Goal: Task Accomplishment & Management: Manage account settings

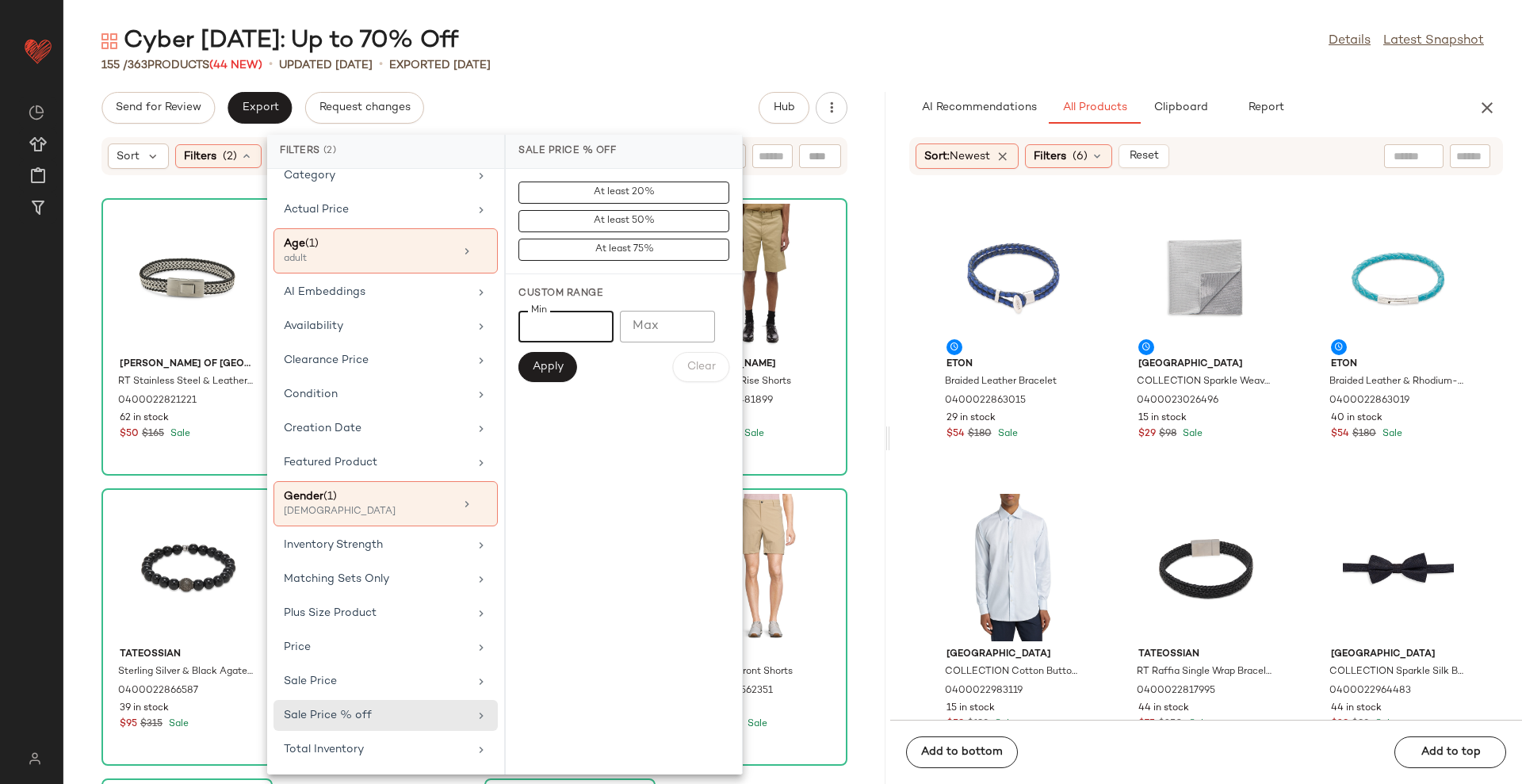
click at [552, 377] on button "Apply" at bounding box center [548, 367] width 59 height 30
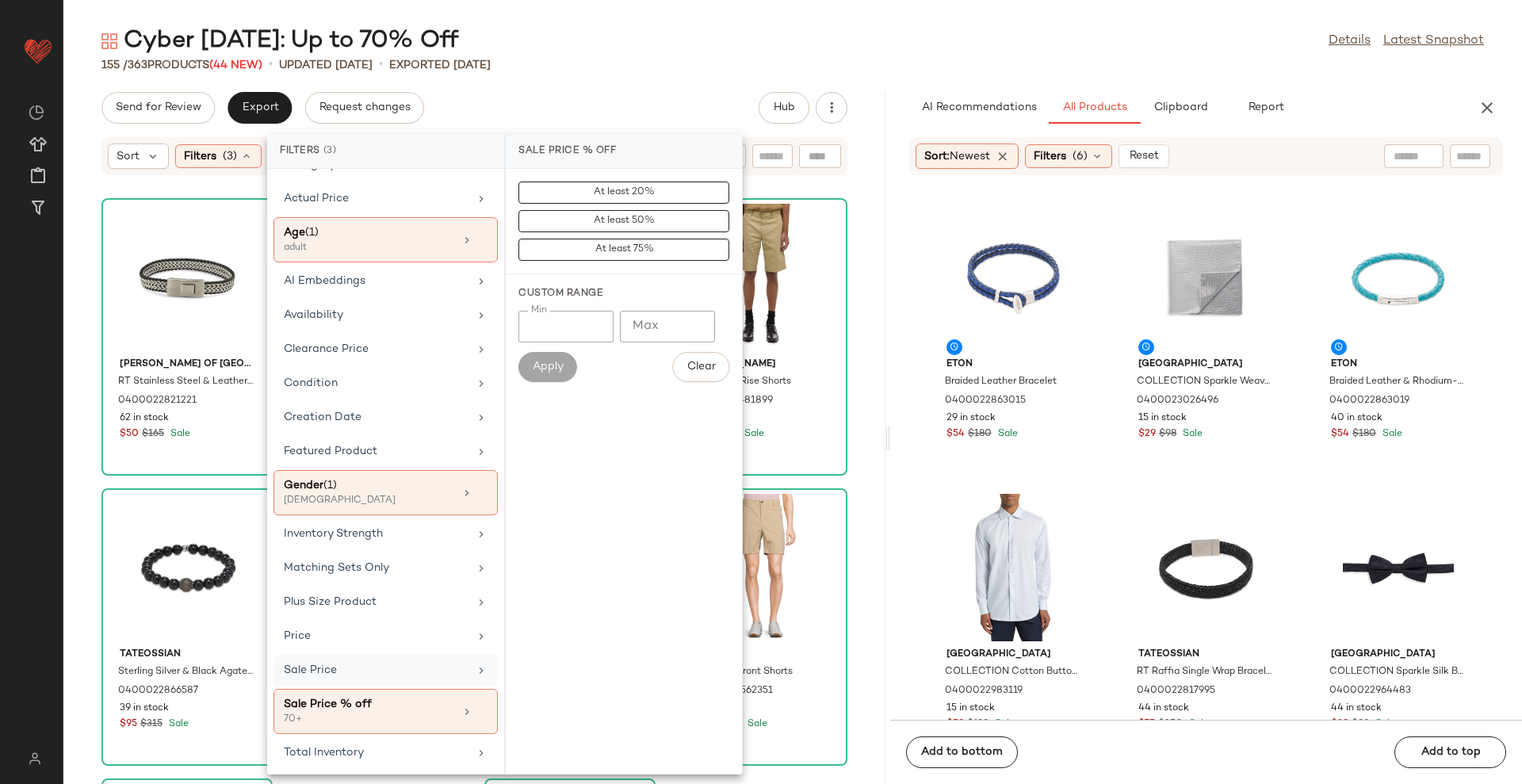
scroll to position [64, 0]
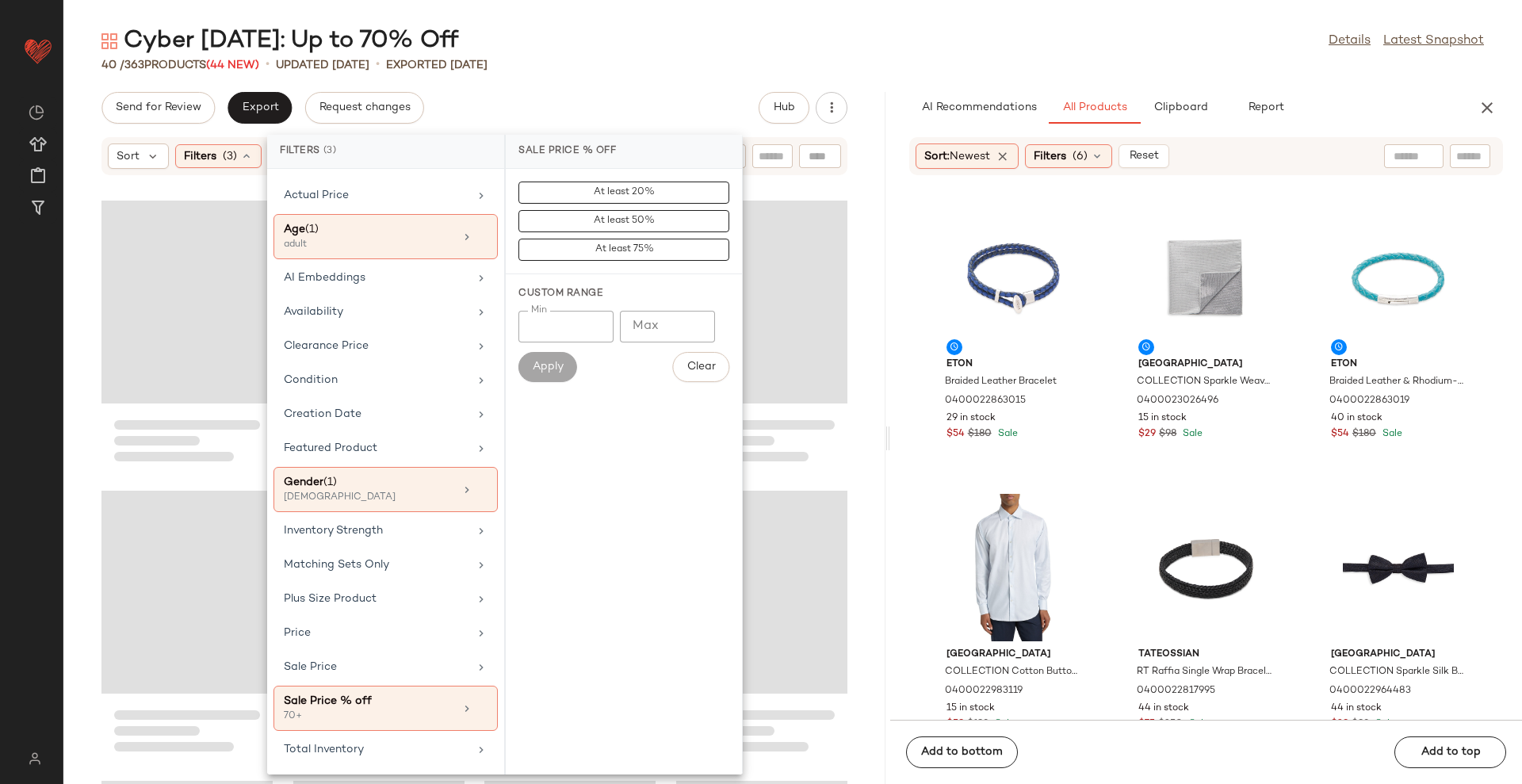
click at [641, 73] on div "Cyber Sunday: Up to 70% Off Details Latest Snapshot 40 / 363 Products (44 New) …" at bounding box center [793, 404] width 1459 height 759
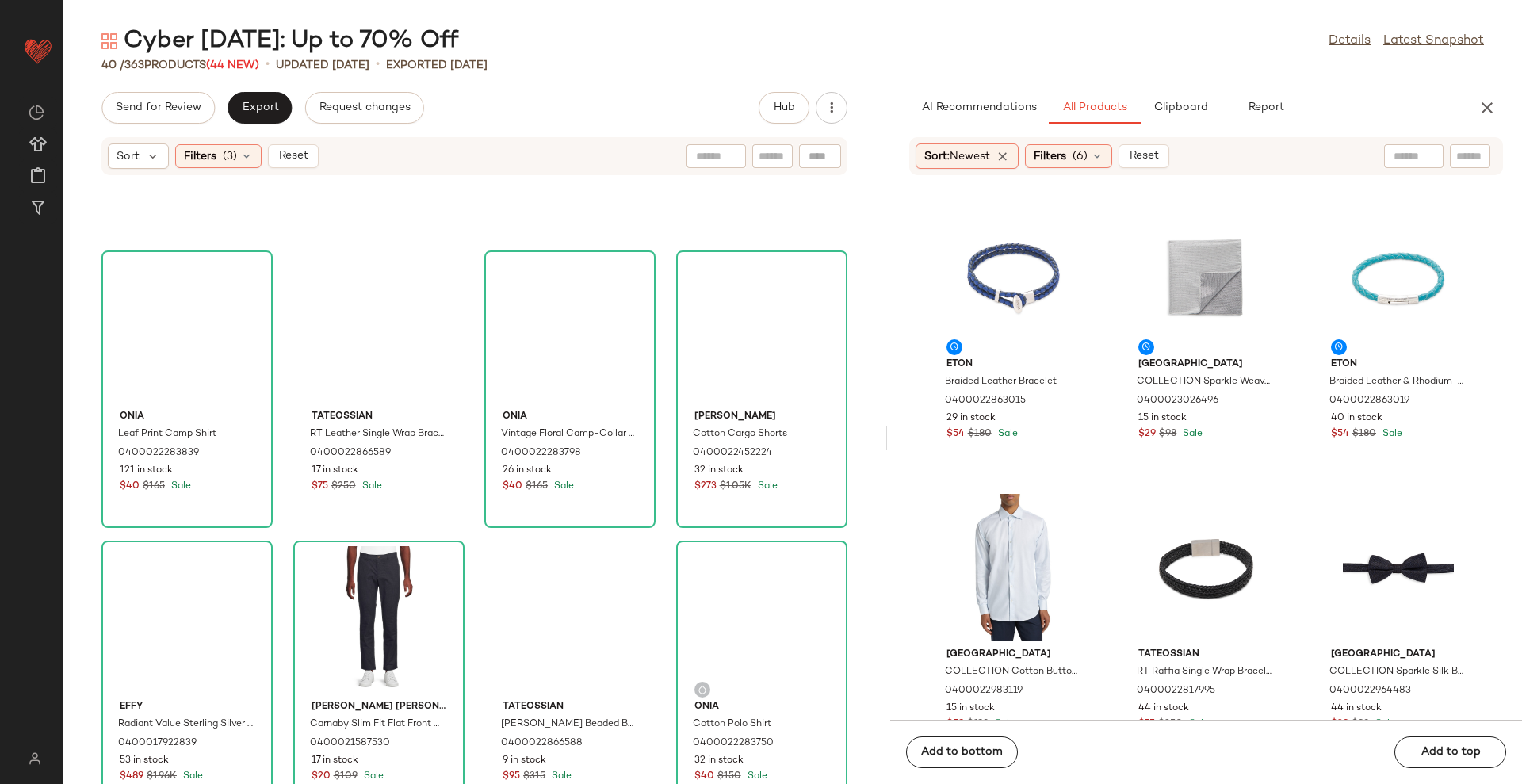
scroll to position [829, 0]
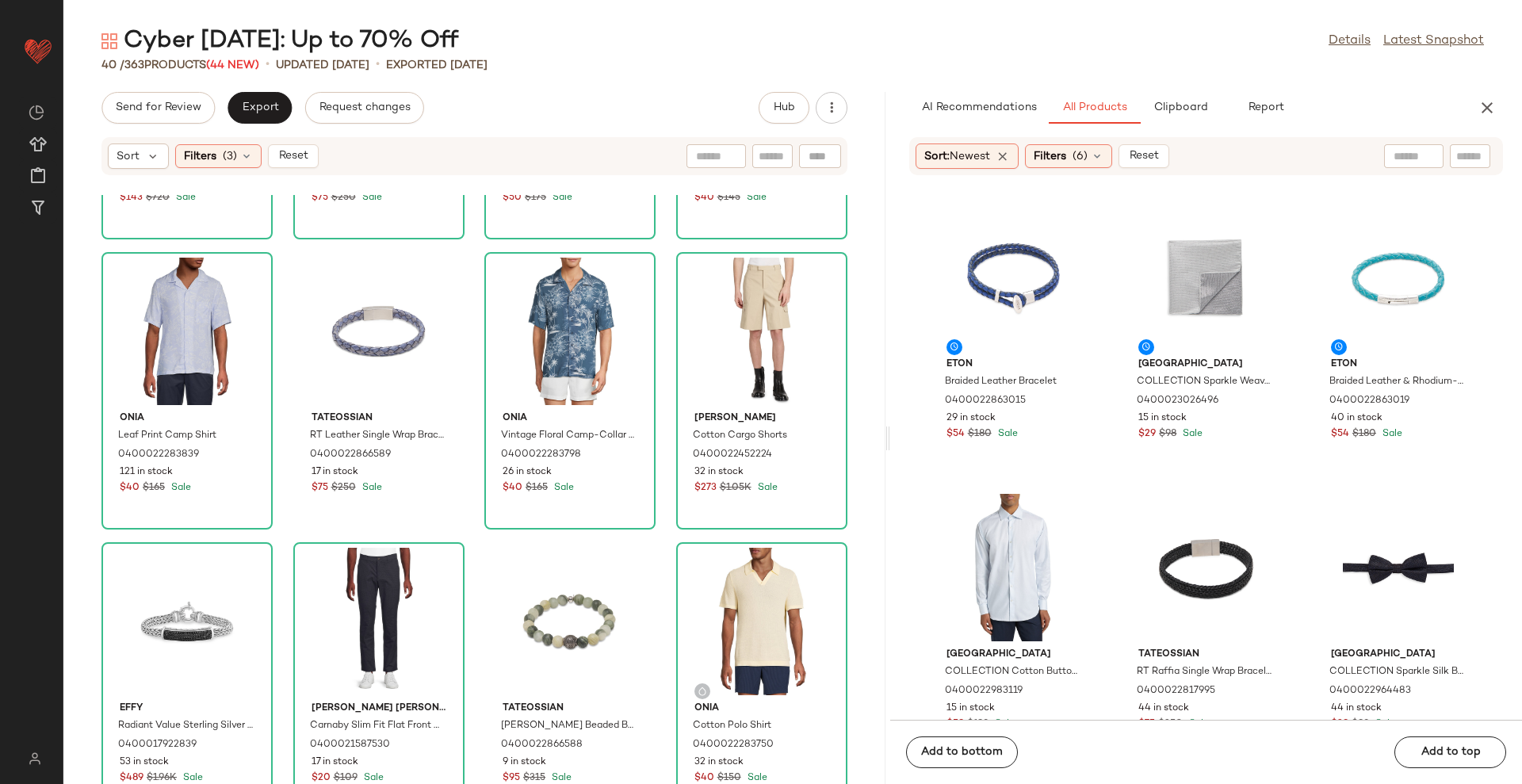
click at [306, 168] on div "Sort Filters (3) Reset" at bounding box center [213, 156] width 210 height 25
click at [307, 164] on button "Reset" at bounding box center [293, 156] width 51 height 23
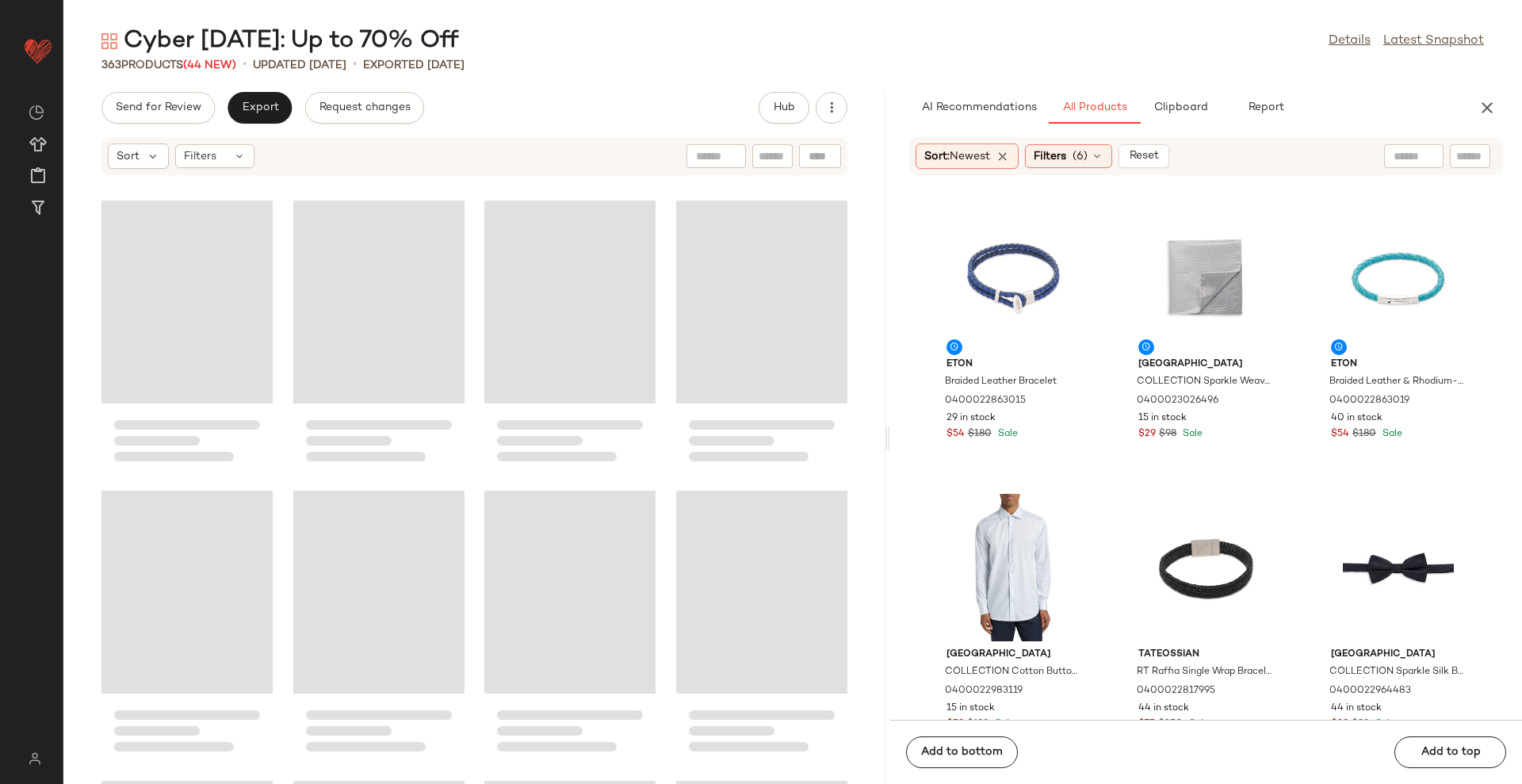
click at [671, 100] on div "Send for Review Export Request changes Hub" at bounding box center [475, 108] width 822 height 32
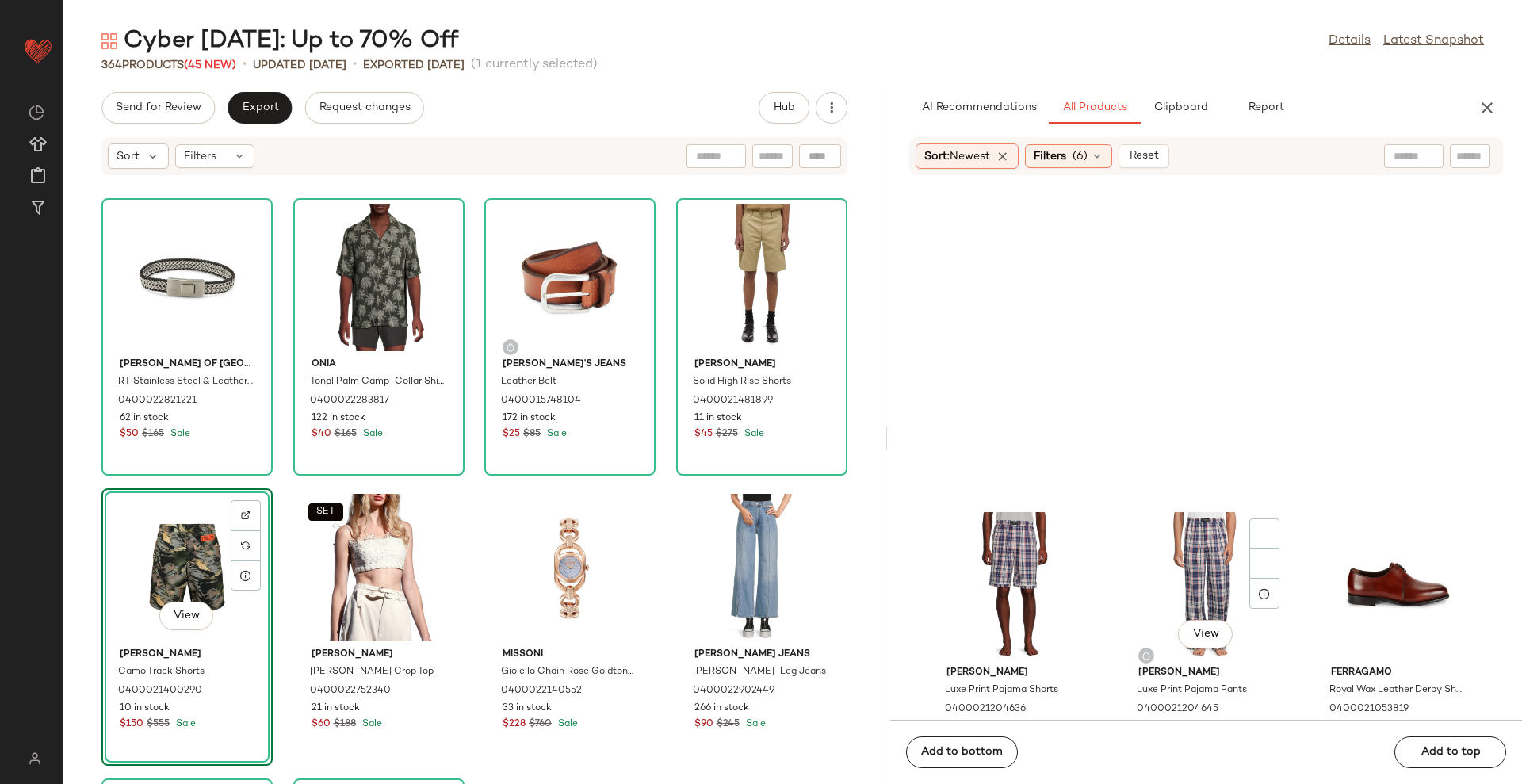
scroll to position [9625, 0]
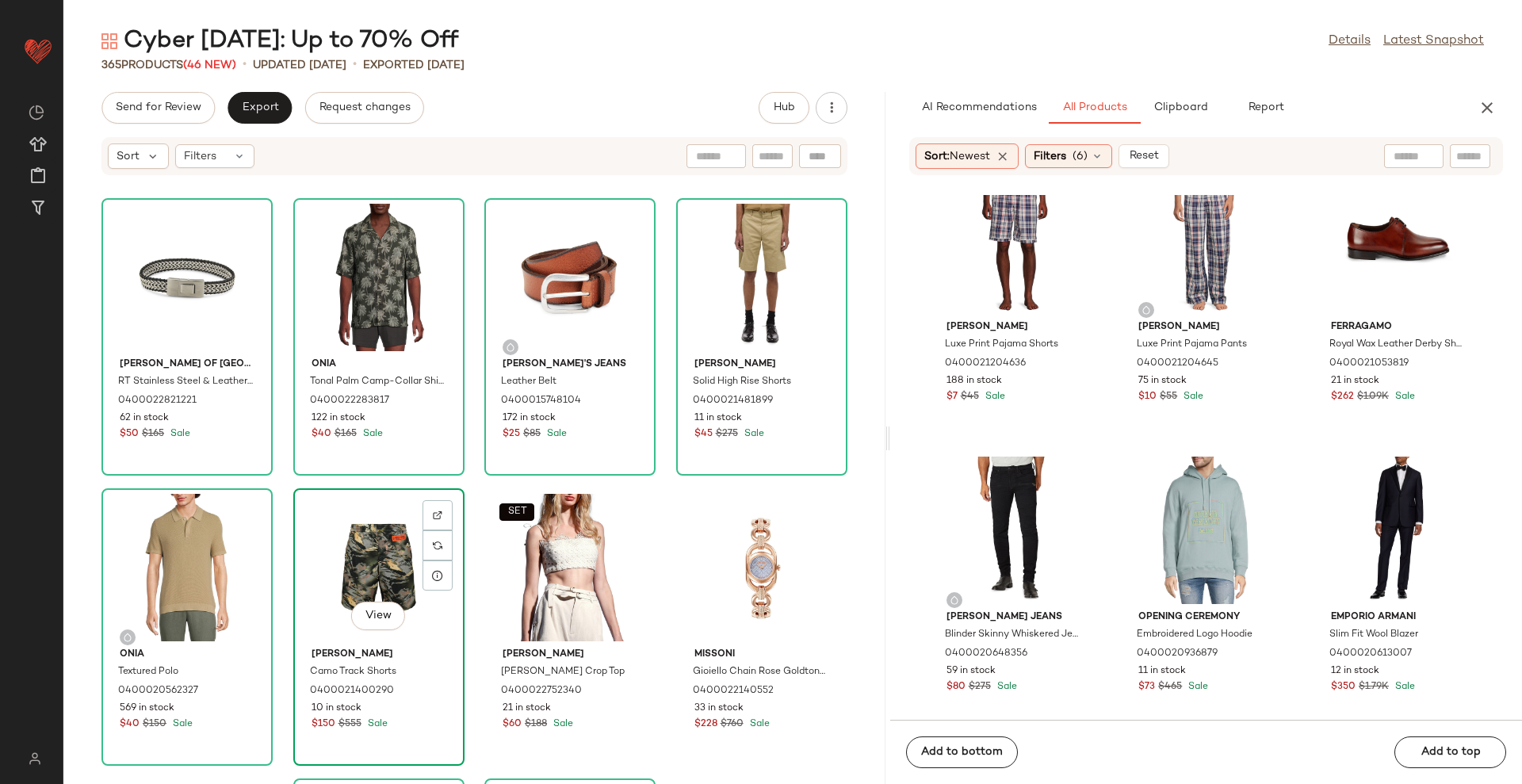
drag, startPoint x: 335, startPoint y: 558, endPoint x: 326, endPoint y: 565, distance: 11.4
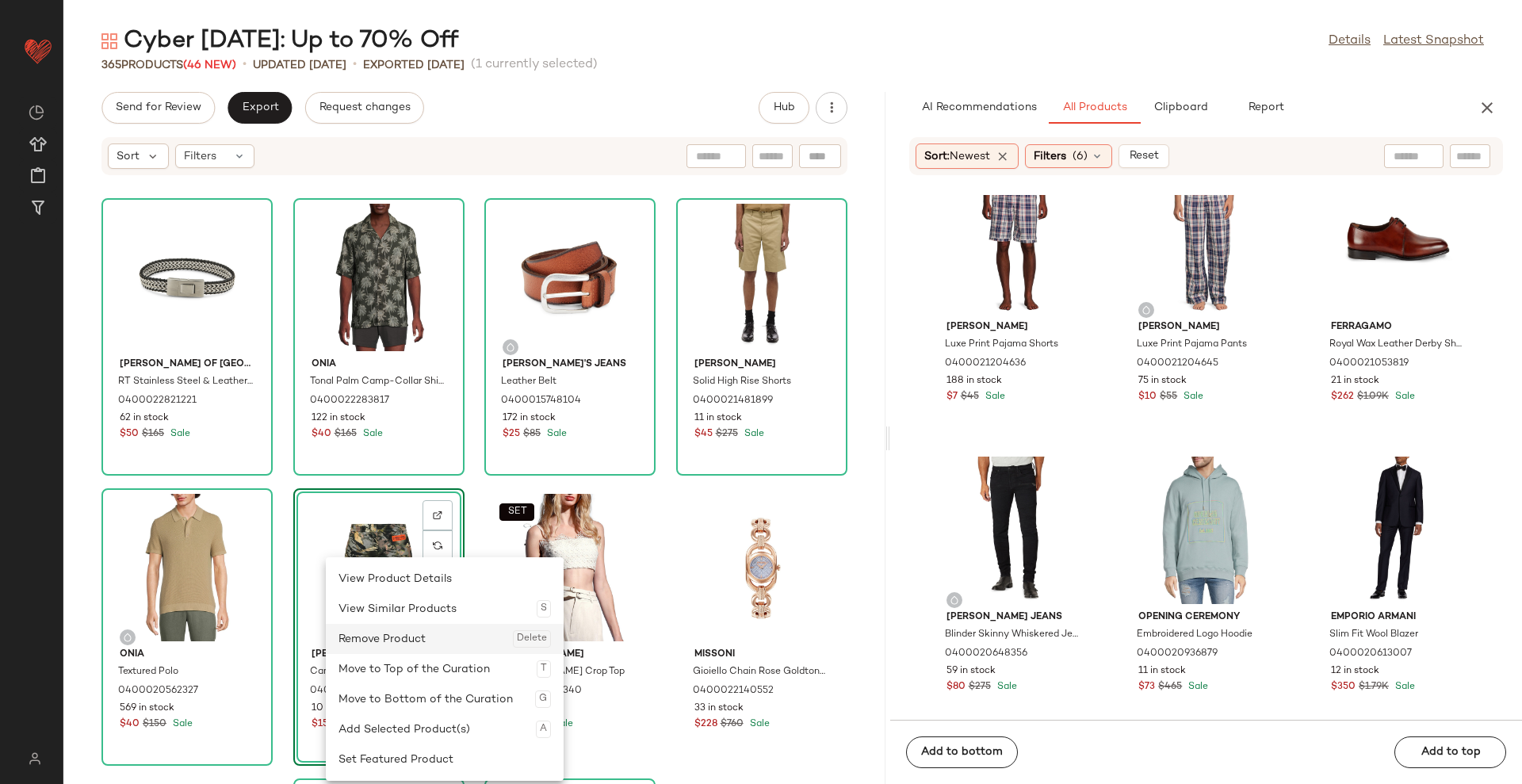
click at [365, 629] on div "Remove Product Delete" at bounding box center [444, 639] width 212 height 30
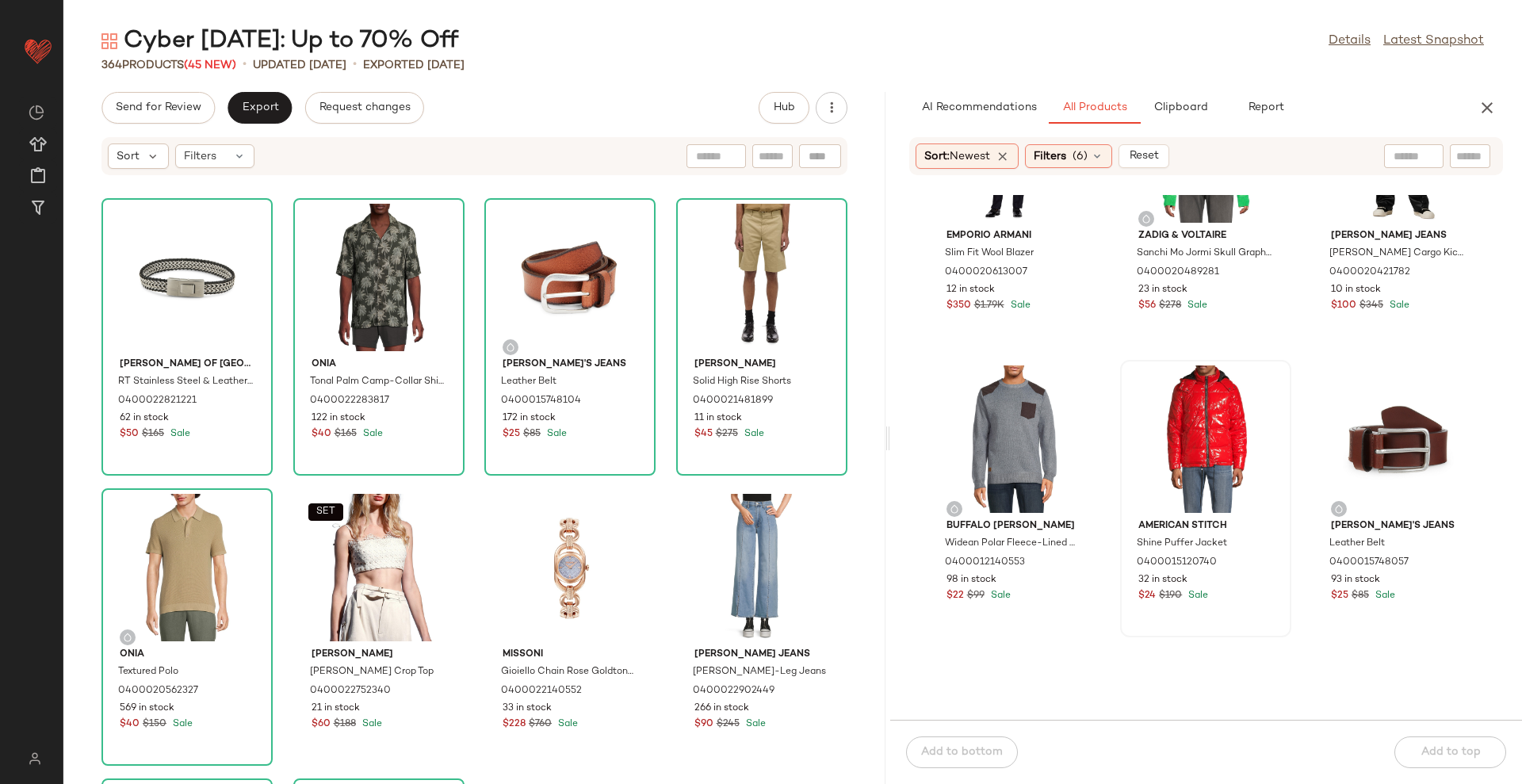
scroll to position [10319, 0]
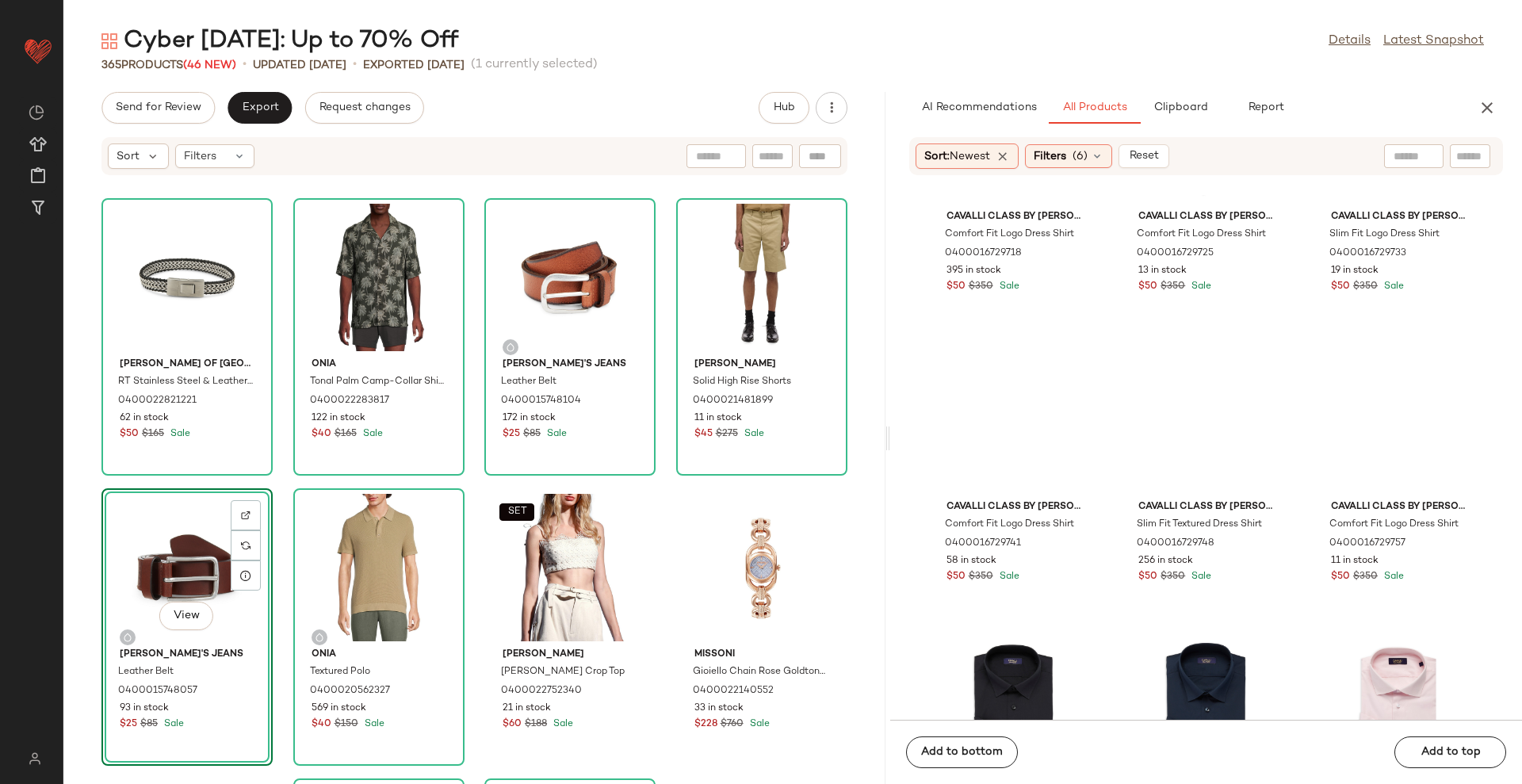
scroll to position [11211, 0]
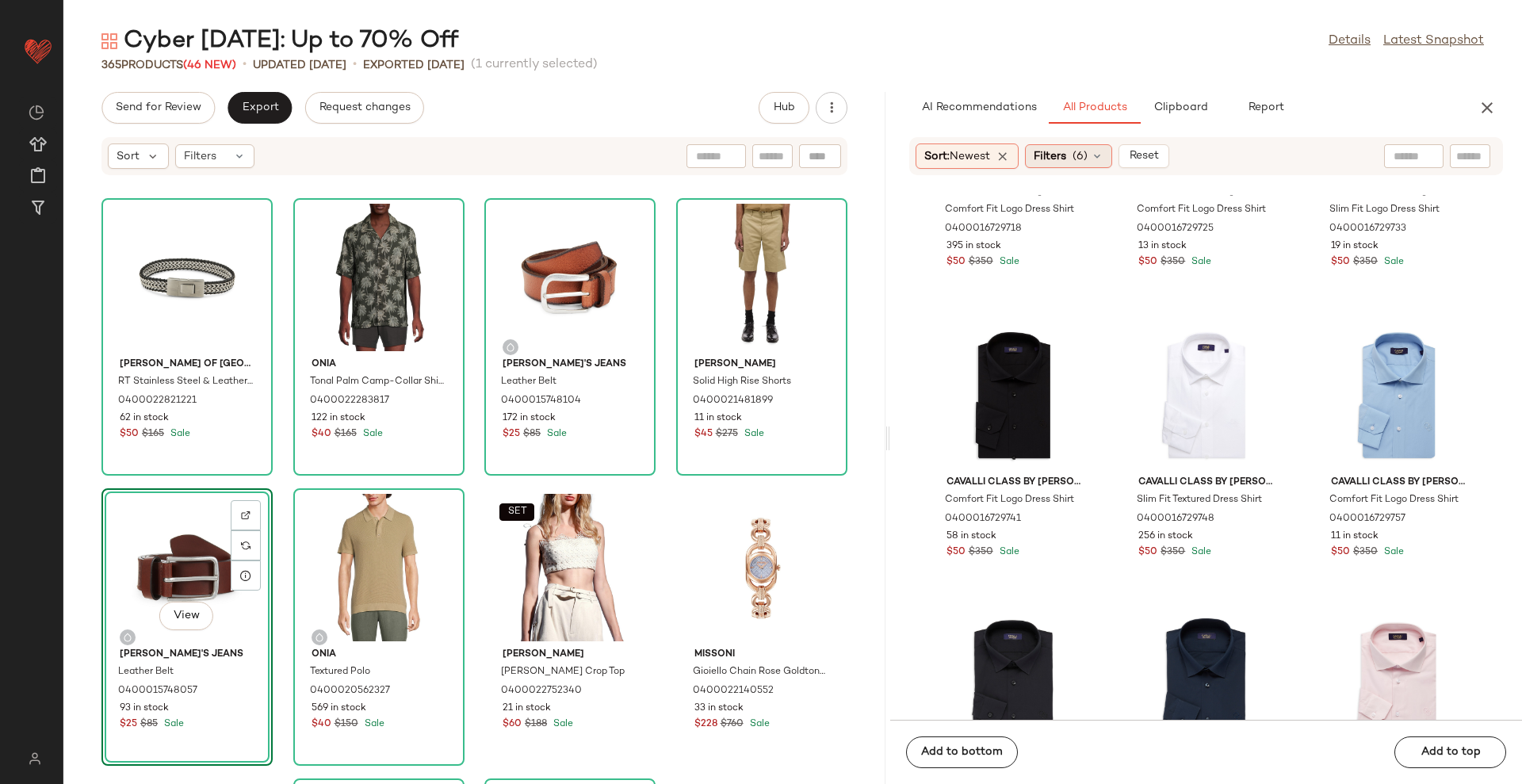
click at [1092, 167] on div "Filters (6)" at bounding box center [1068, 156] width 87 height 23
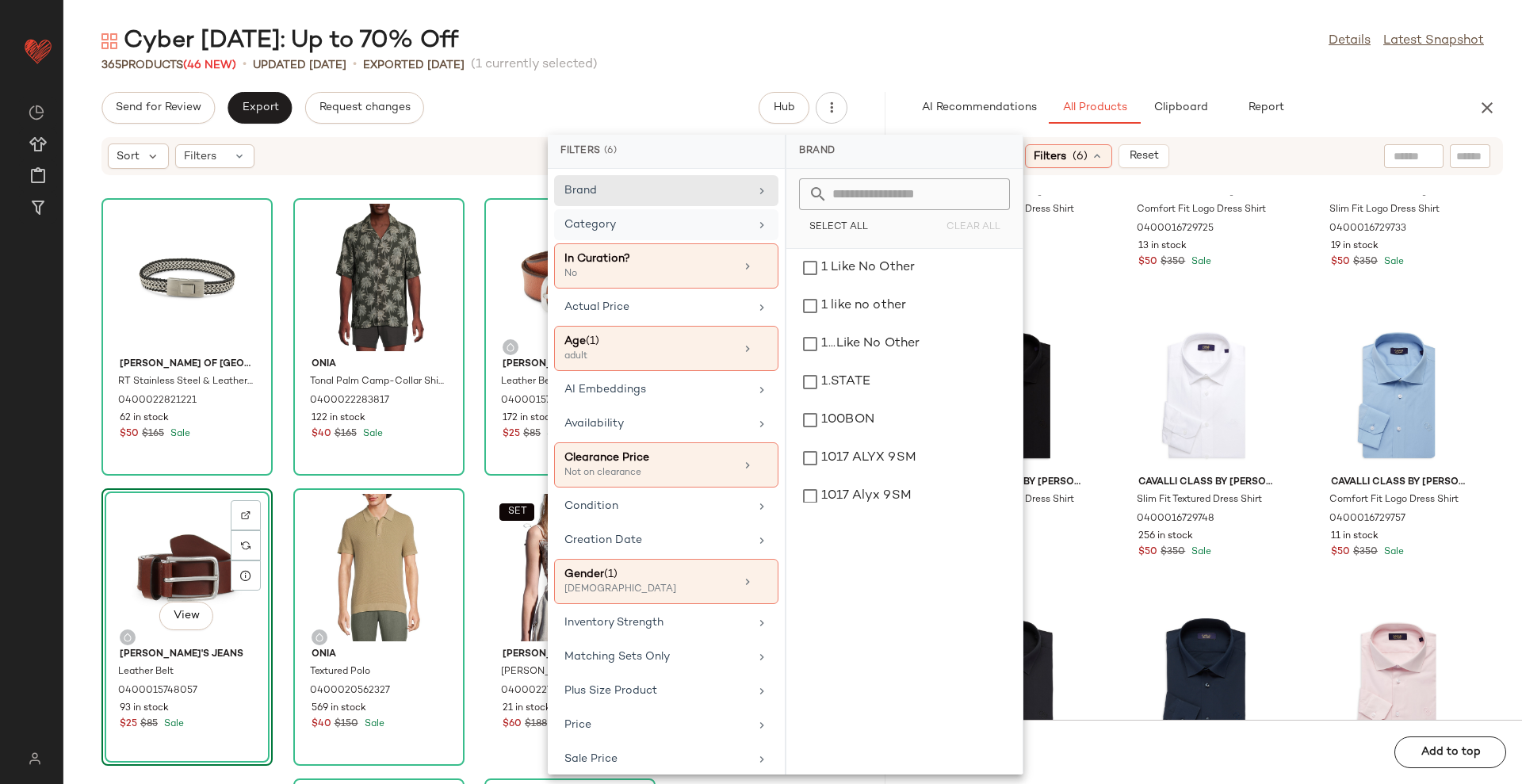
click at [692, 228] on div "Category" at bounding box center [657, 225] width 184 height 17
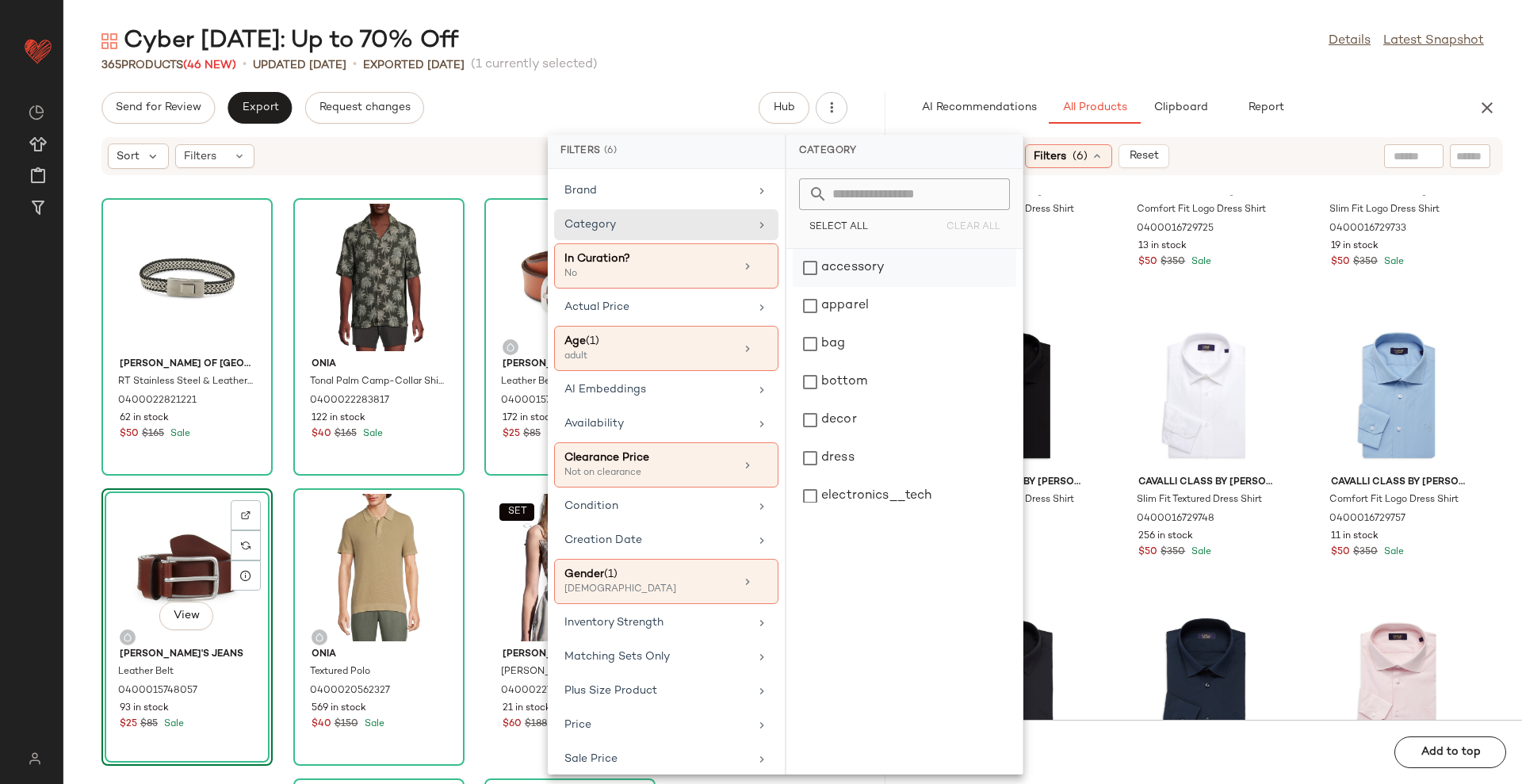
click at [880, 263] on div "accessory" at bounding box center [904, 267] width 224 height 38
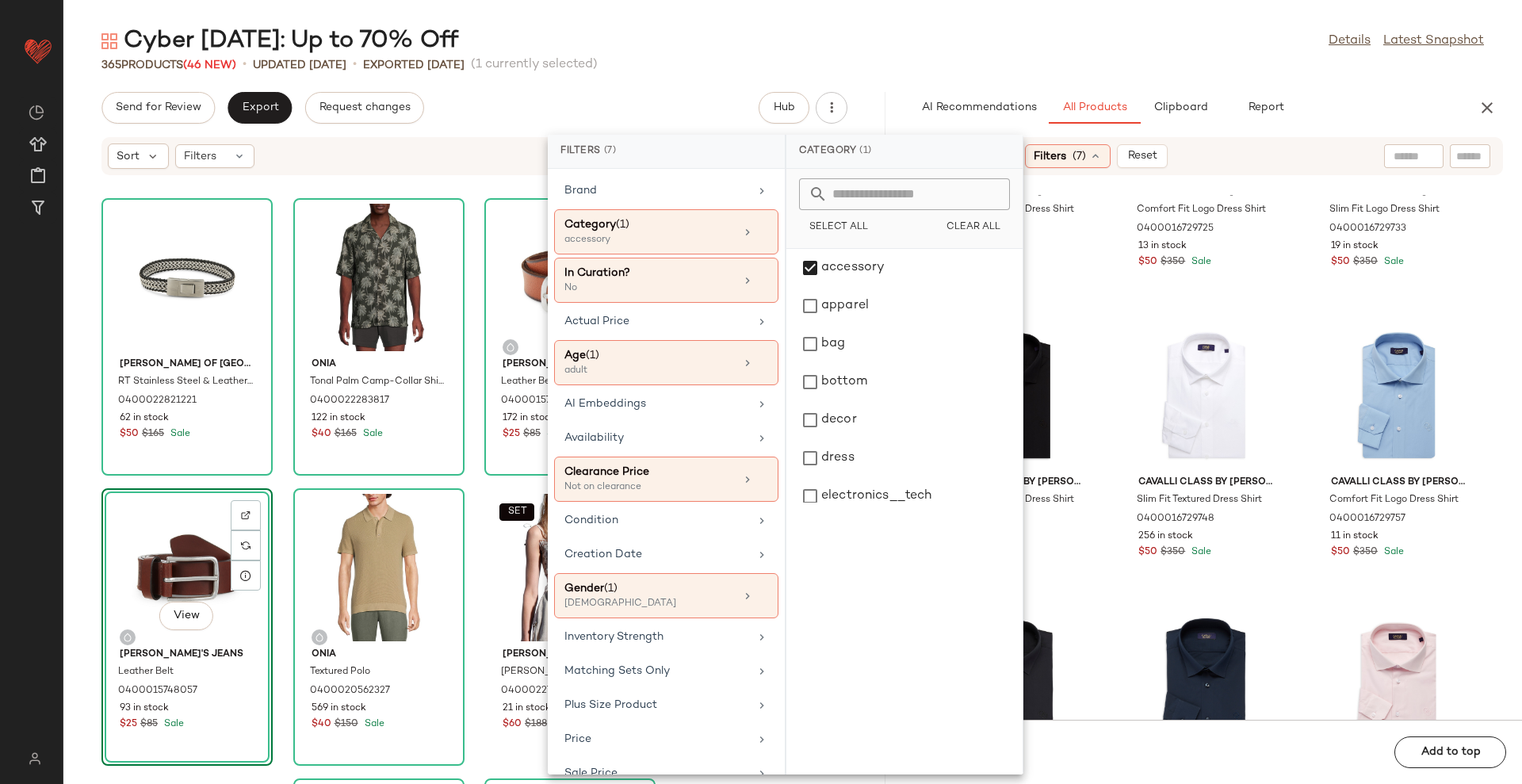
click at [1005, 67] on div "365 Products (46 New) • updated Aug 22nd • Exported Jul 2nd (1 currently select…" at bounding box center [793, 65] width 1459 height 16
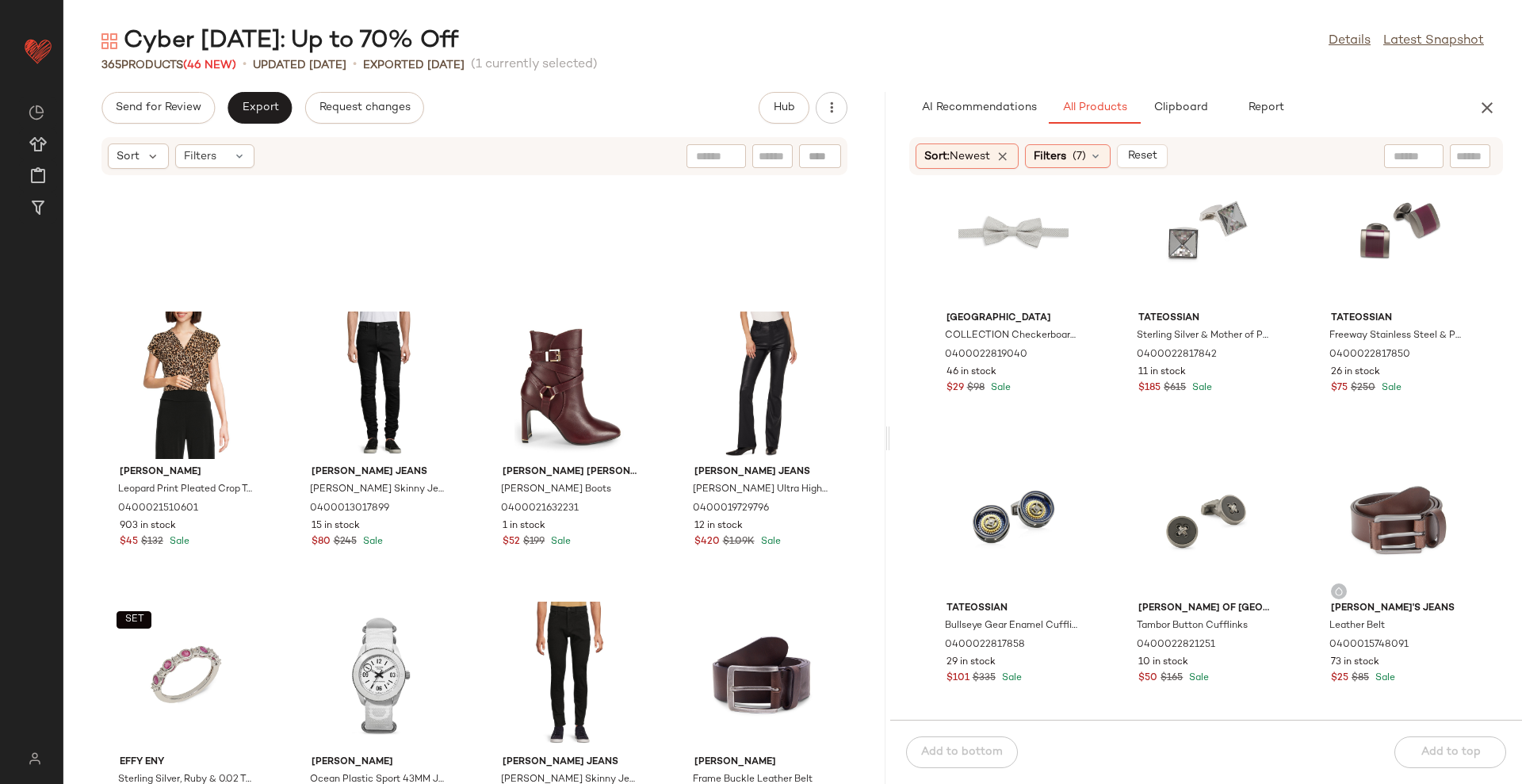
scroll to position [9724, 0]
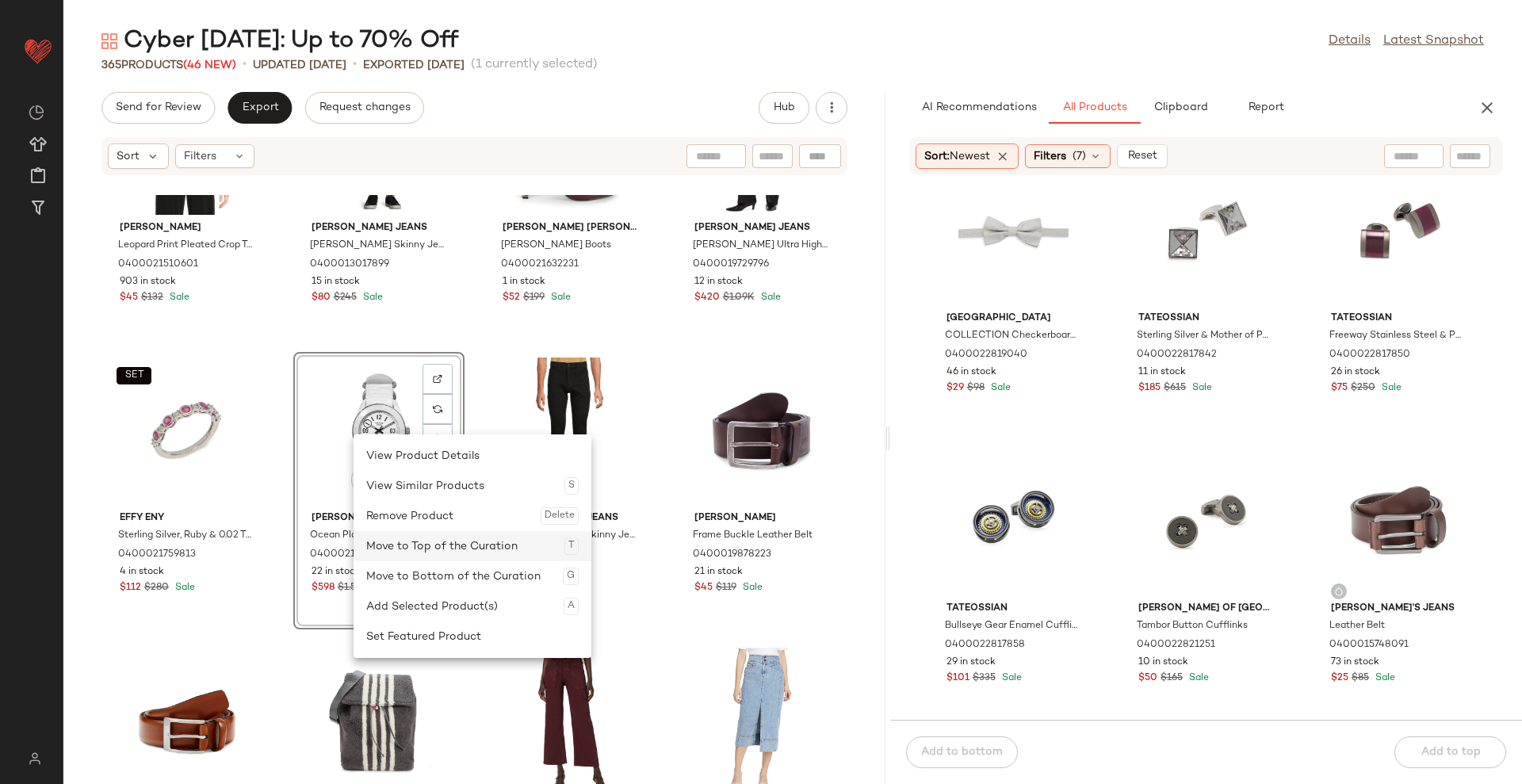
click at [424, 541] on div "Move to Top of the Curation T" at bounding box center [472, 546] width 212 height 30
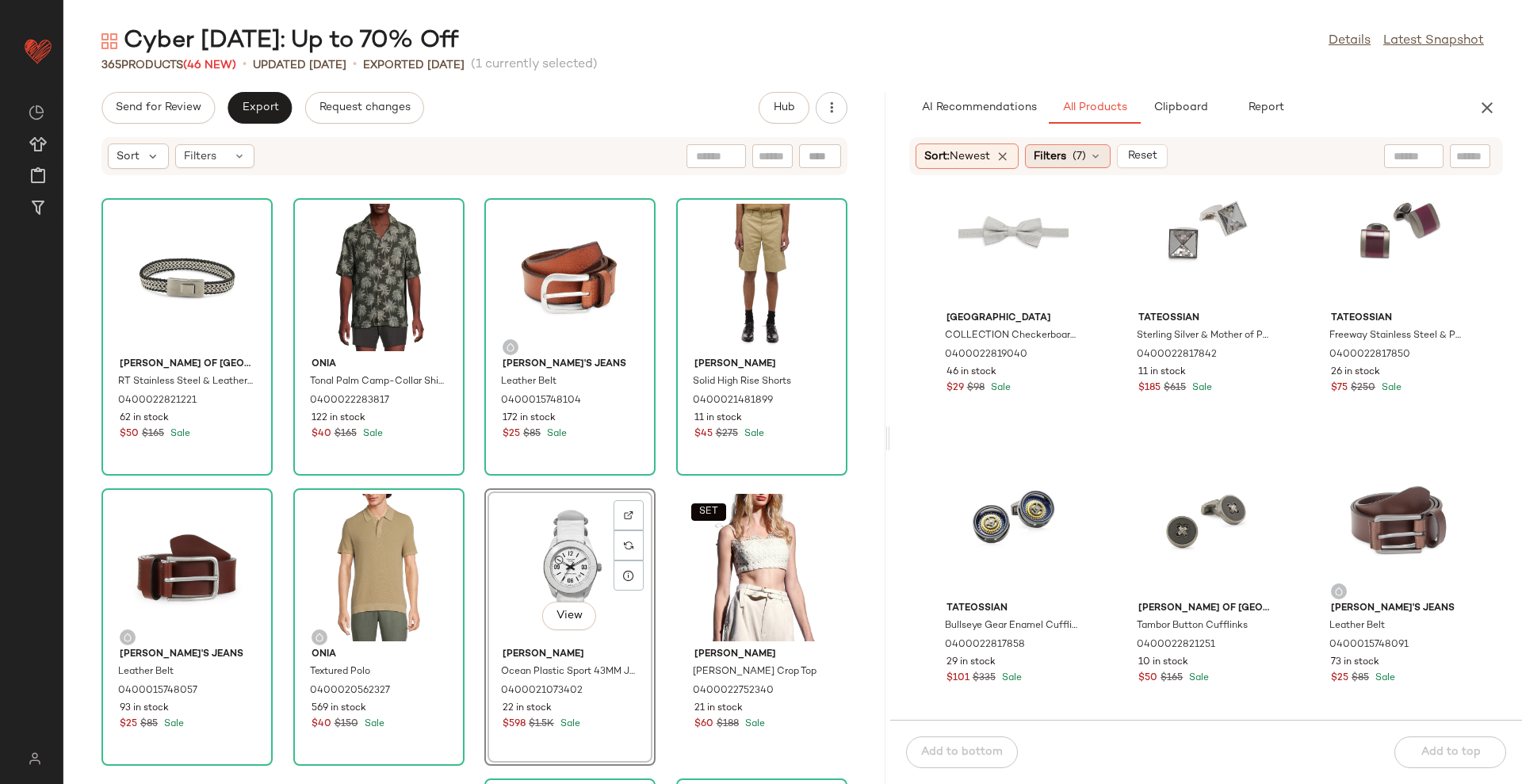
click at [1058, 158] on span "Filters" at bounding box center [1050, 157] width 33 height 17
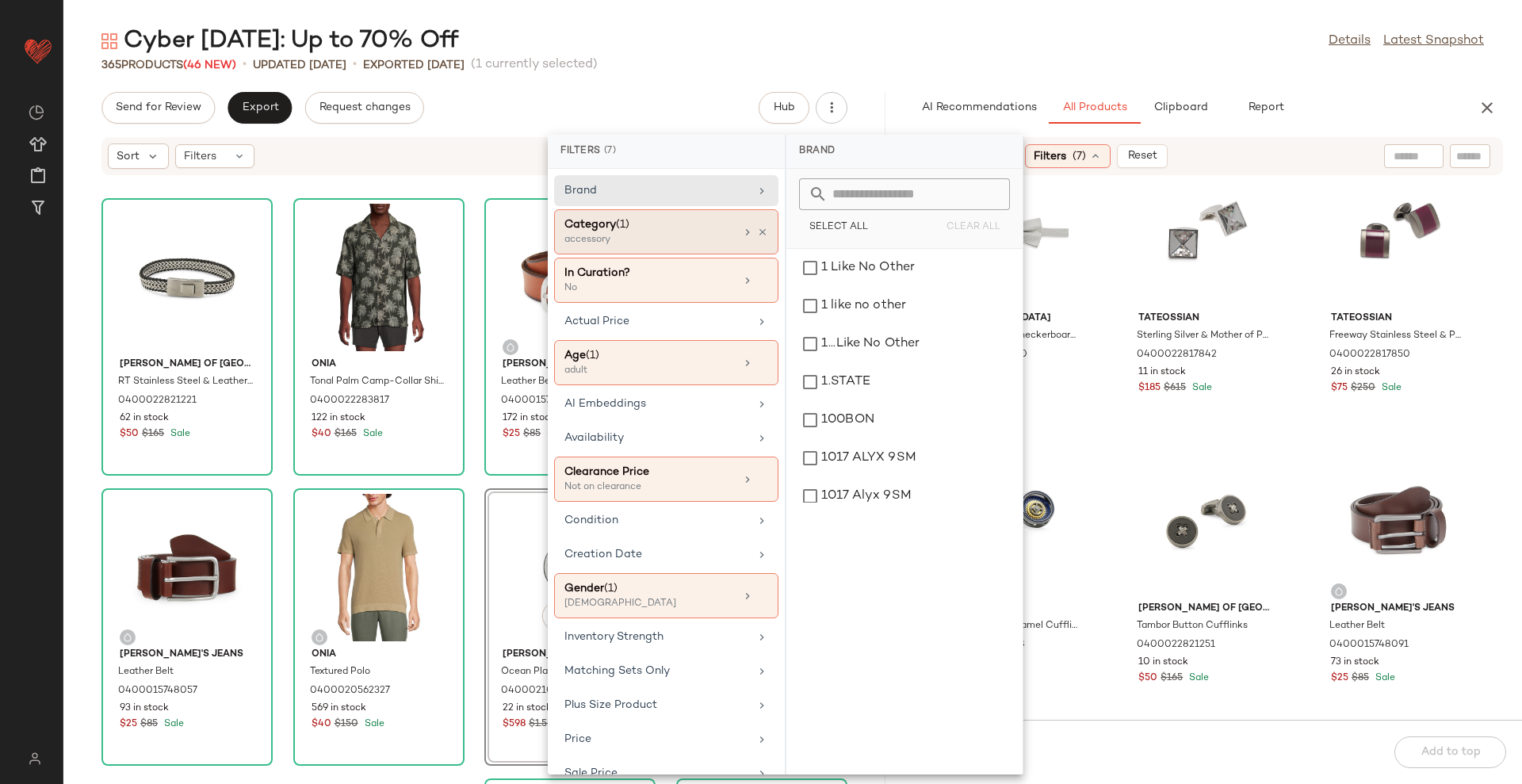
click at [711, 219] on div "Category (1)" at bounding box center [649, 225] width 170 height 17
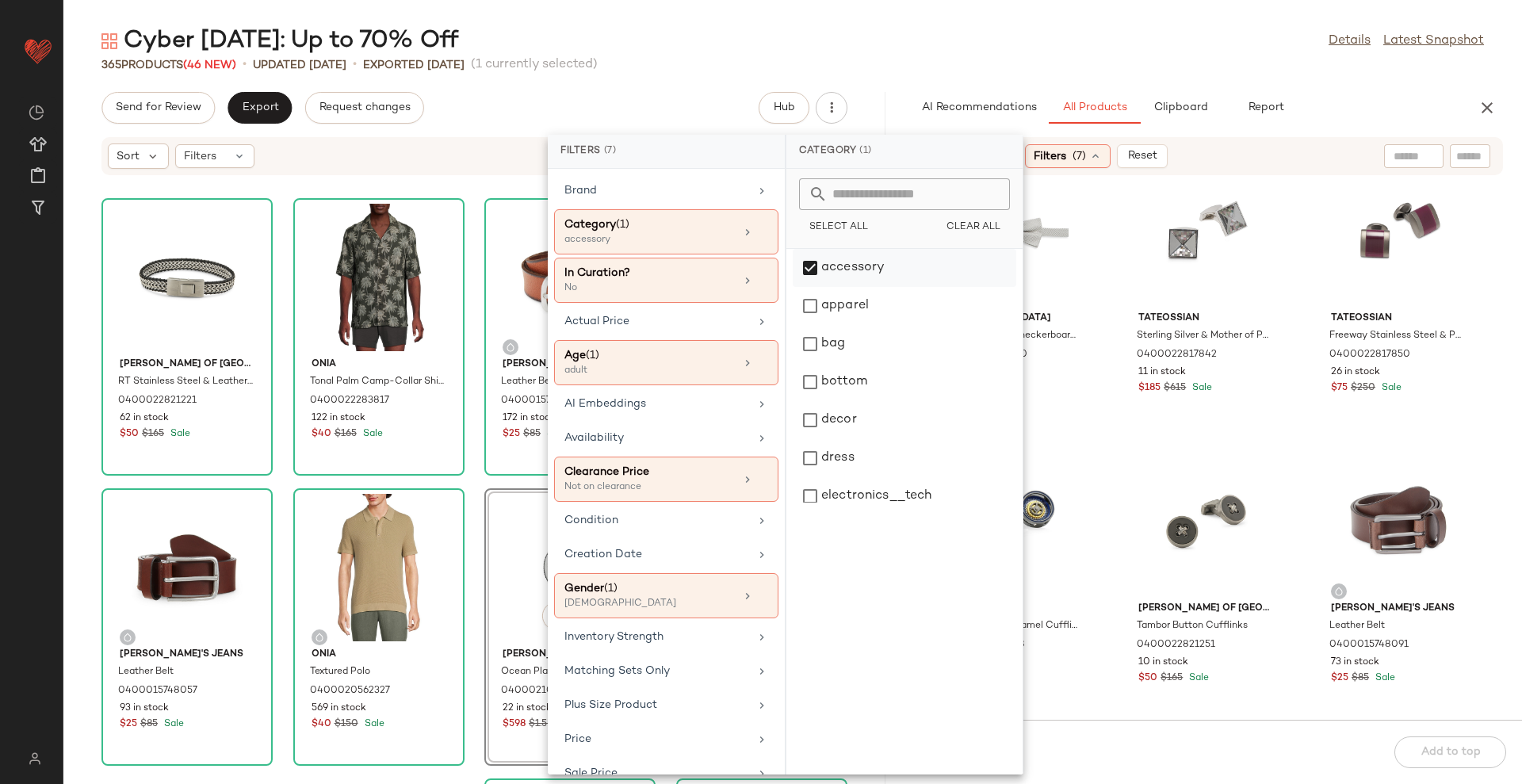
click at [849, 259] on div "accessory" at bounding box center [904, 267] width 224 height 38
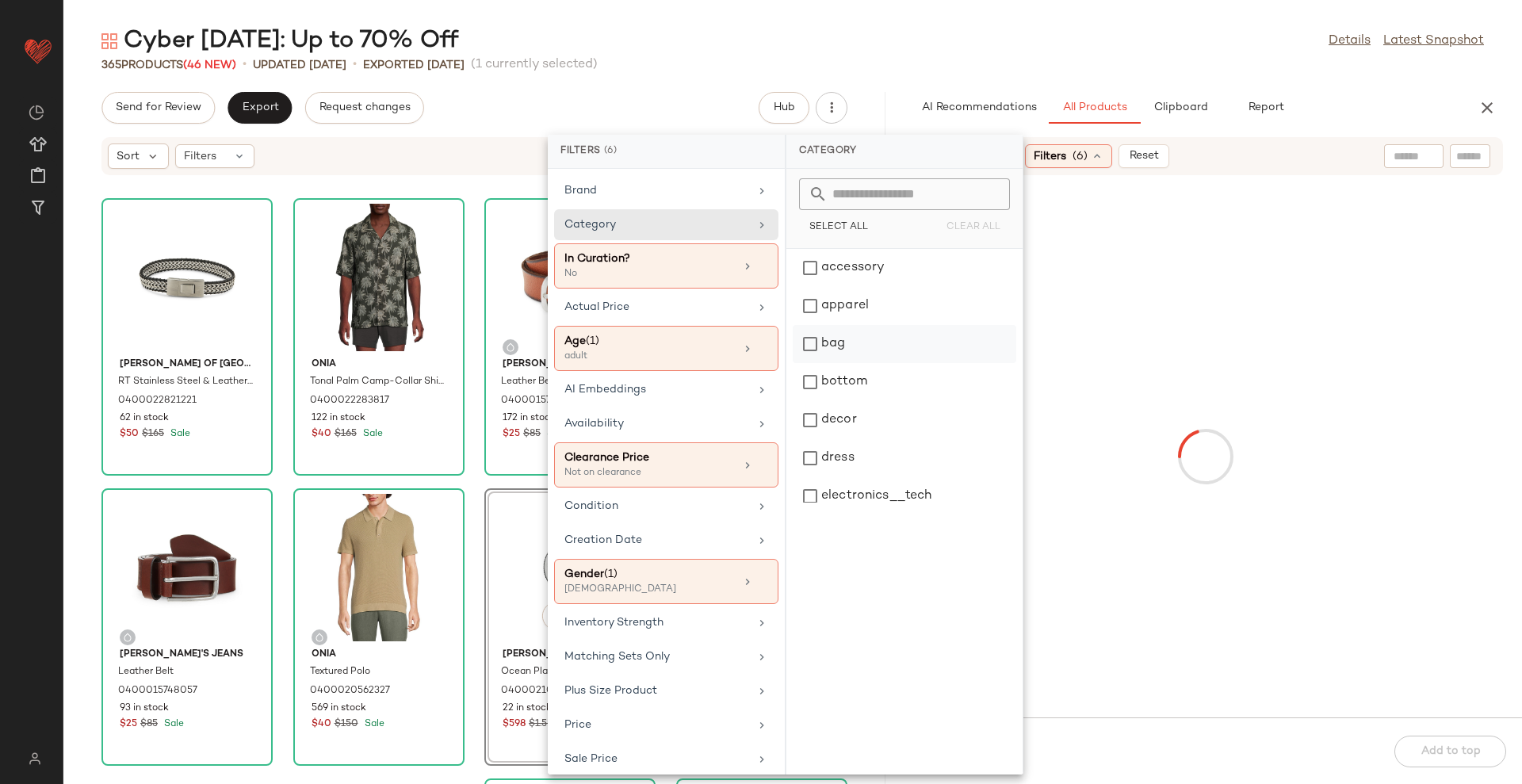
drag, startPoint x: 872, startPoint y: 385, endPoint x: 872, endPoint y: 349, distance: 36.0
click at [872, 386] on div "bottom" at bounding box center [904, 382] width 224 height 38
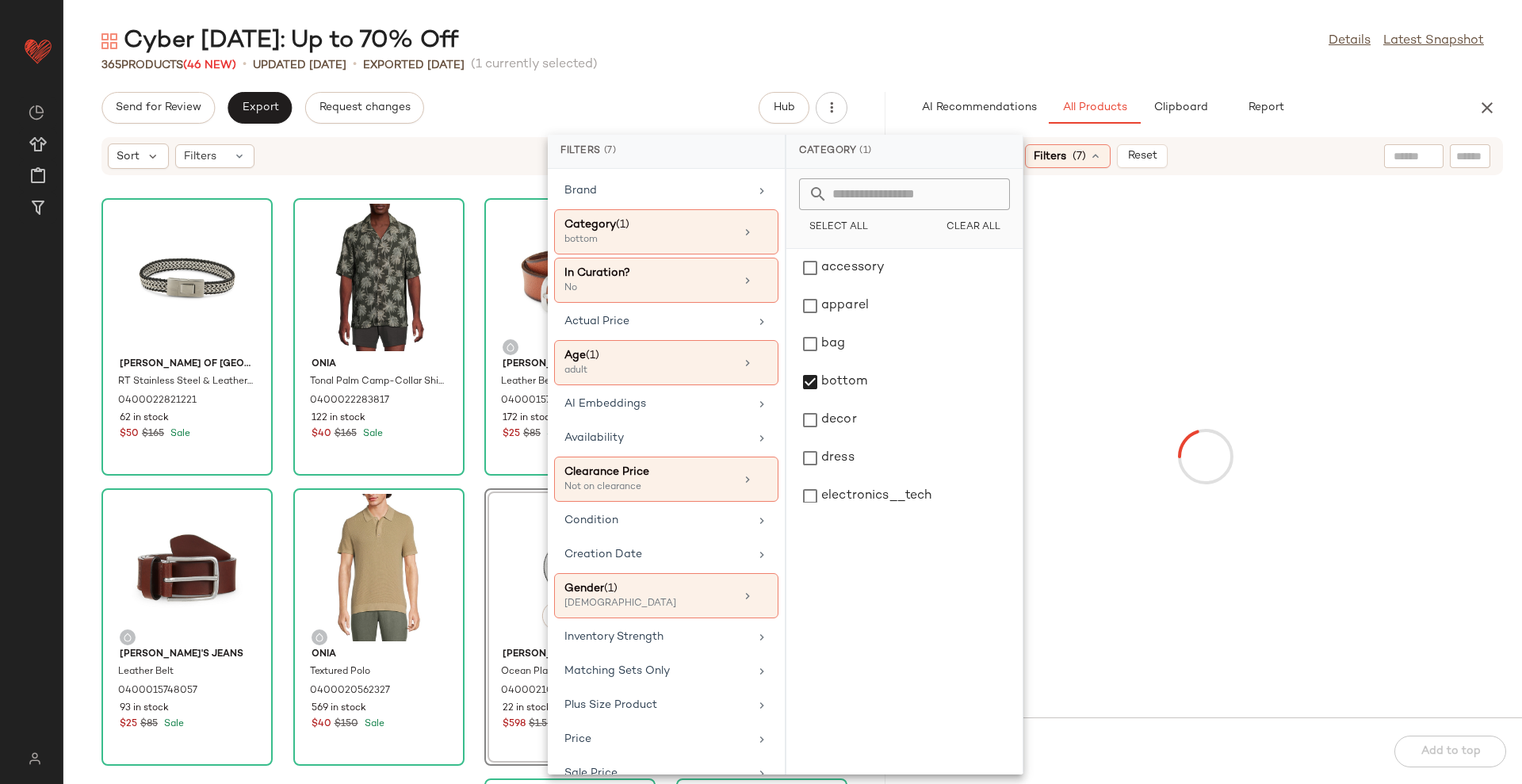
click at [938, 35] on div "Cyber Sunday: Up to 70% Off Details Latest Snapshot" at bounding box center [793, 41] width 1459 height 32
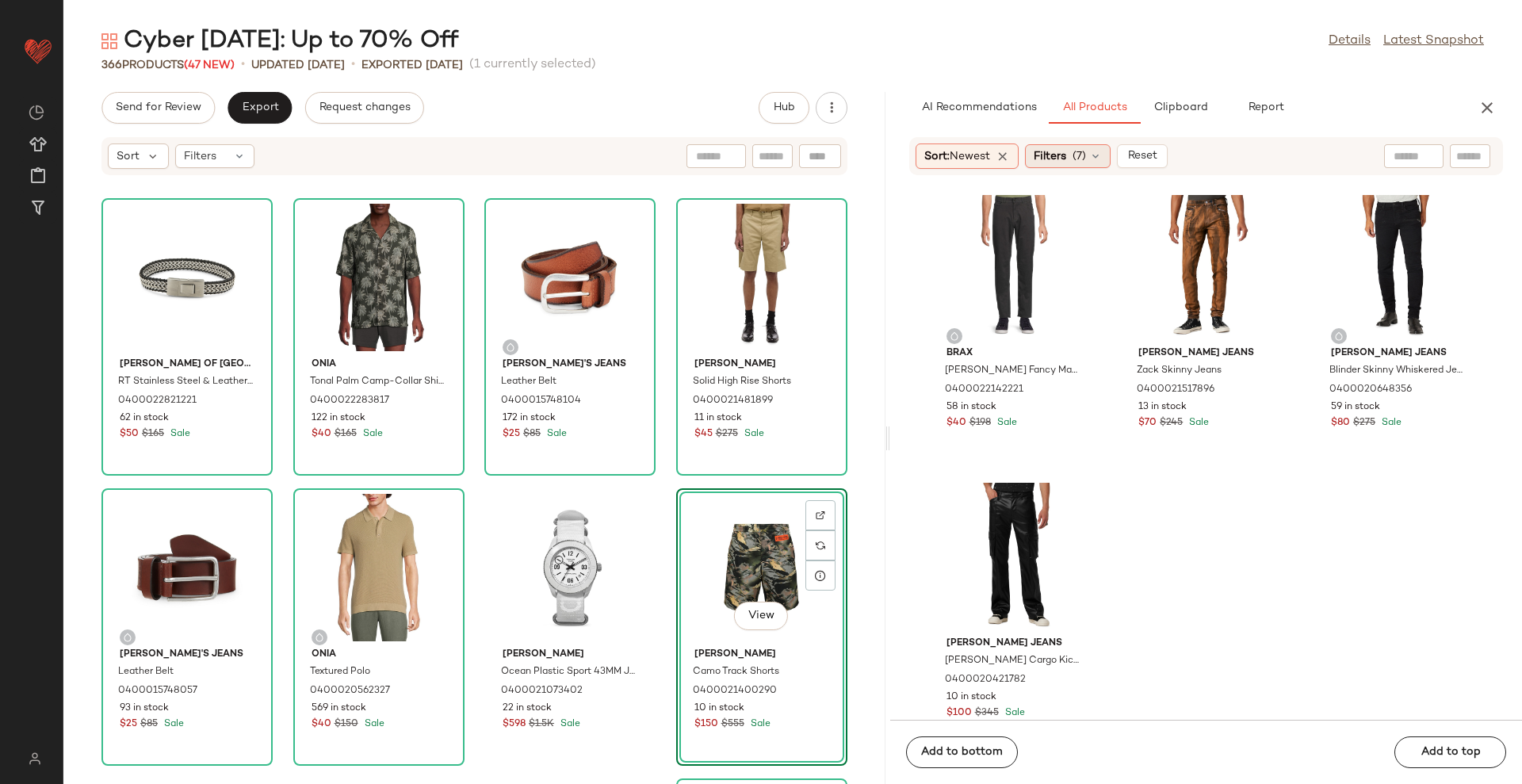
click at [1083, 145] on div "Filters (7)" at bounding box center [1067, 156] width 86 height 23
